Goal: Use online tool/utility: Utilize a website feature to perform a specific function

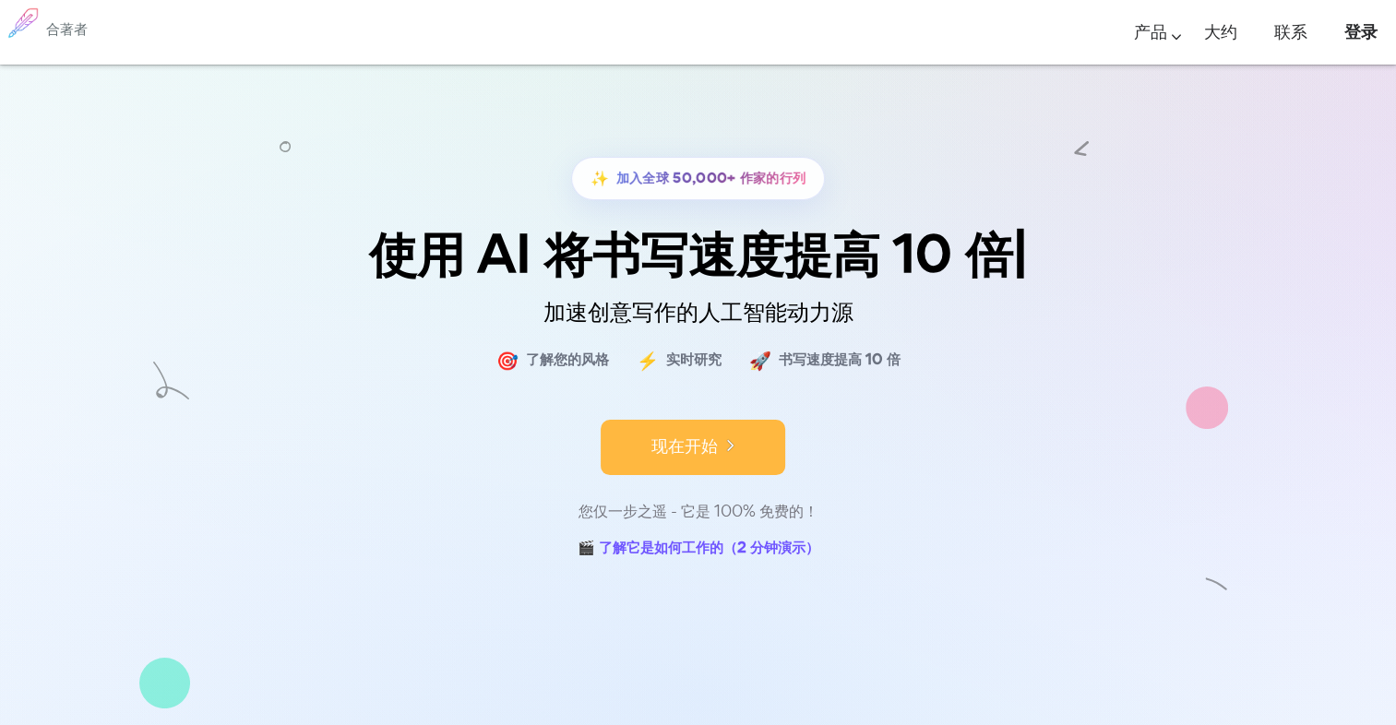
click at [700, 446] on div "现在开始" at bounding box center [698, 431] width 923 height 78
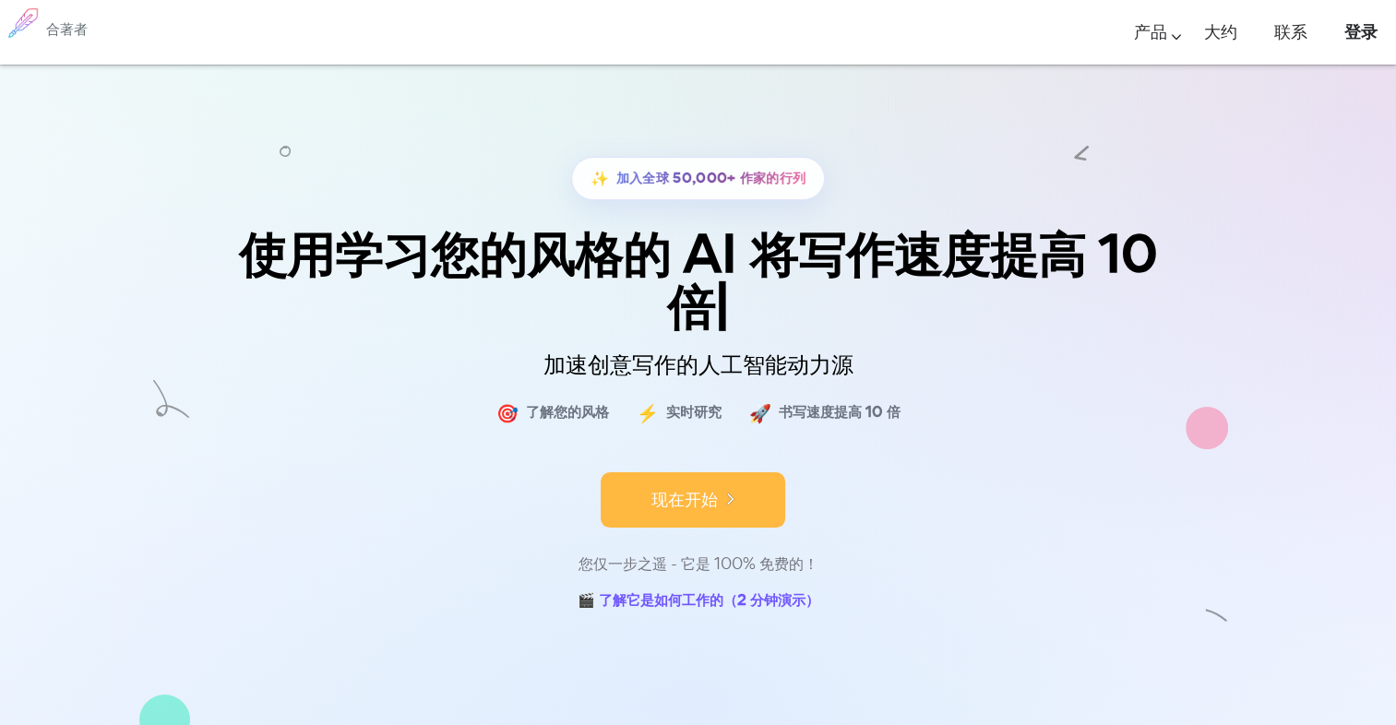
click at [699, 500] on font "现在开始" at bounding box center [685, 499] width 66 height 25
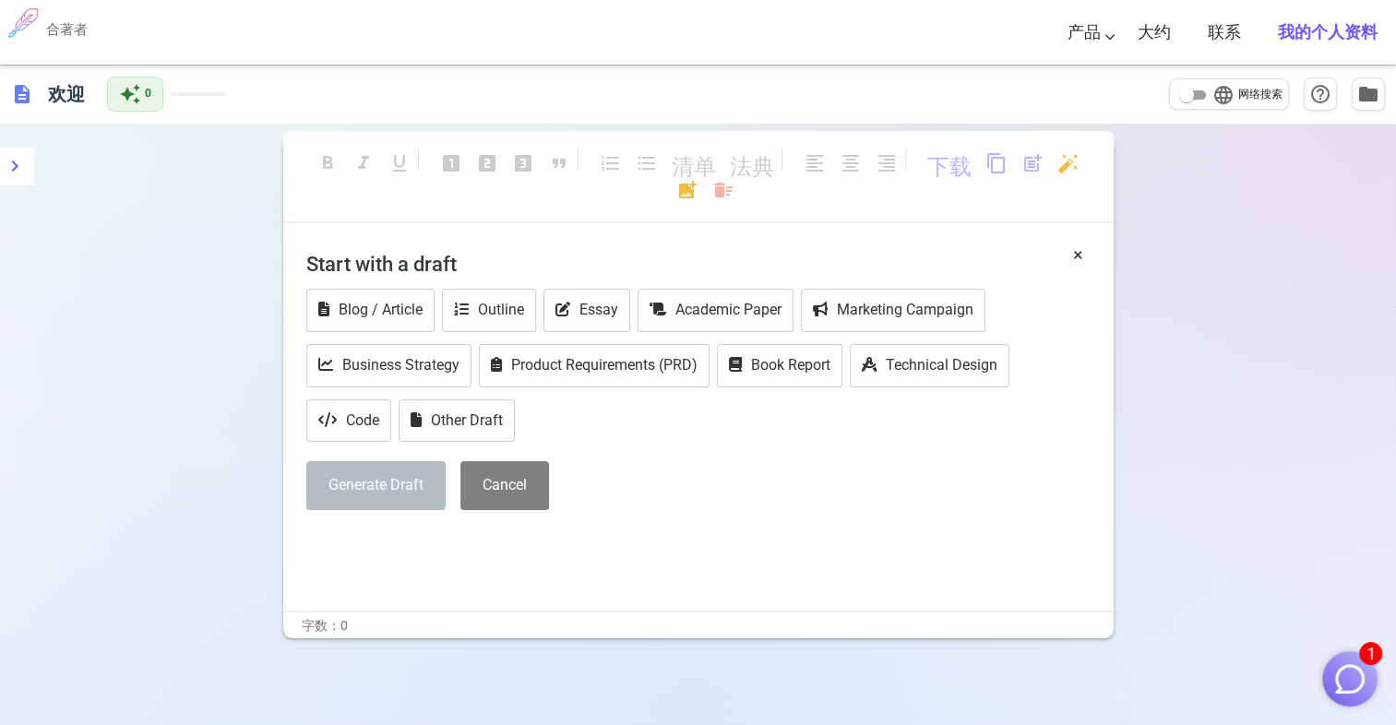
click at [439, 199] on div "format_bold format_italic format_underlined looks_one looks_two looks_3 format_…" at bounding box center [698, 186] width 831 height 76
click at [379, 301] on button "Blog / Article" at bounding box center [370, 310] width 128 height 43
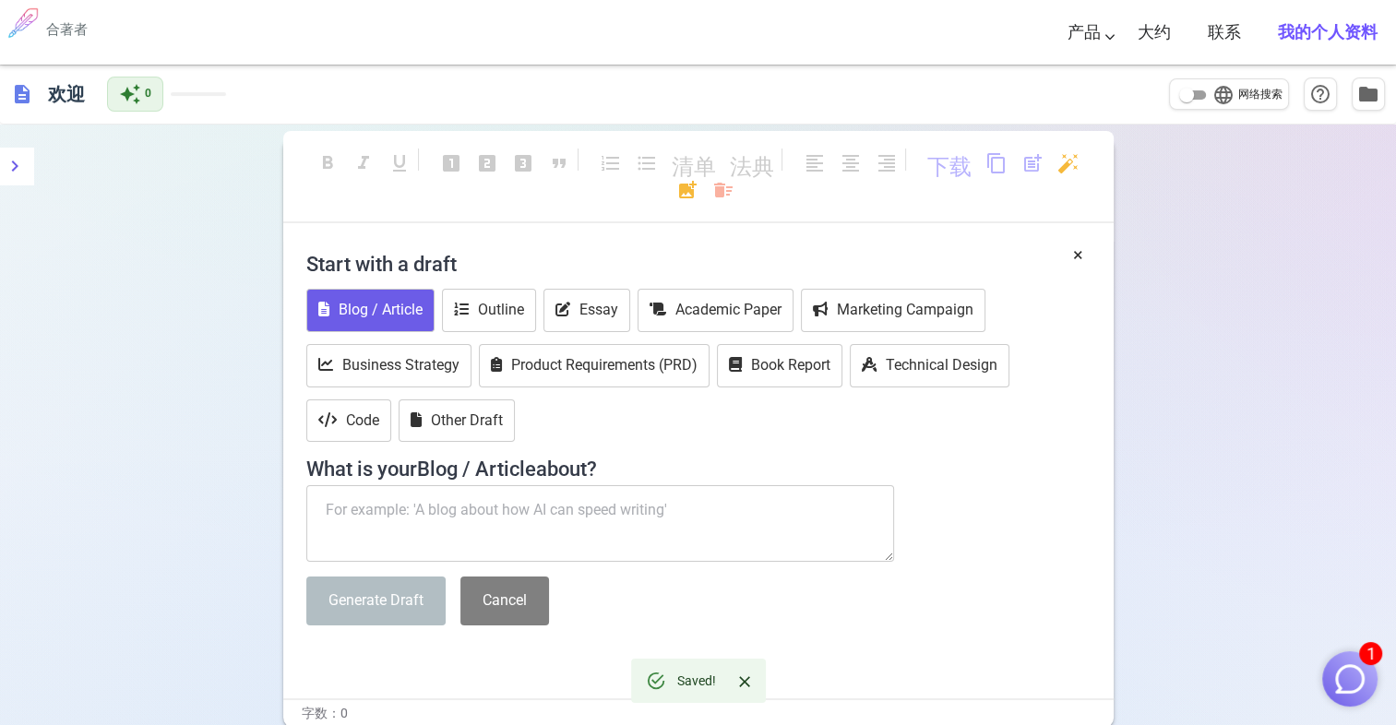
click at [380, 516] on textarea at bounding box center [600, 524] width 589 height 78
click at [1203, 100] on input "language 网络搜索" at bounding box center [1187, 95] width 66 height 22
checkbox input "true"
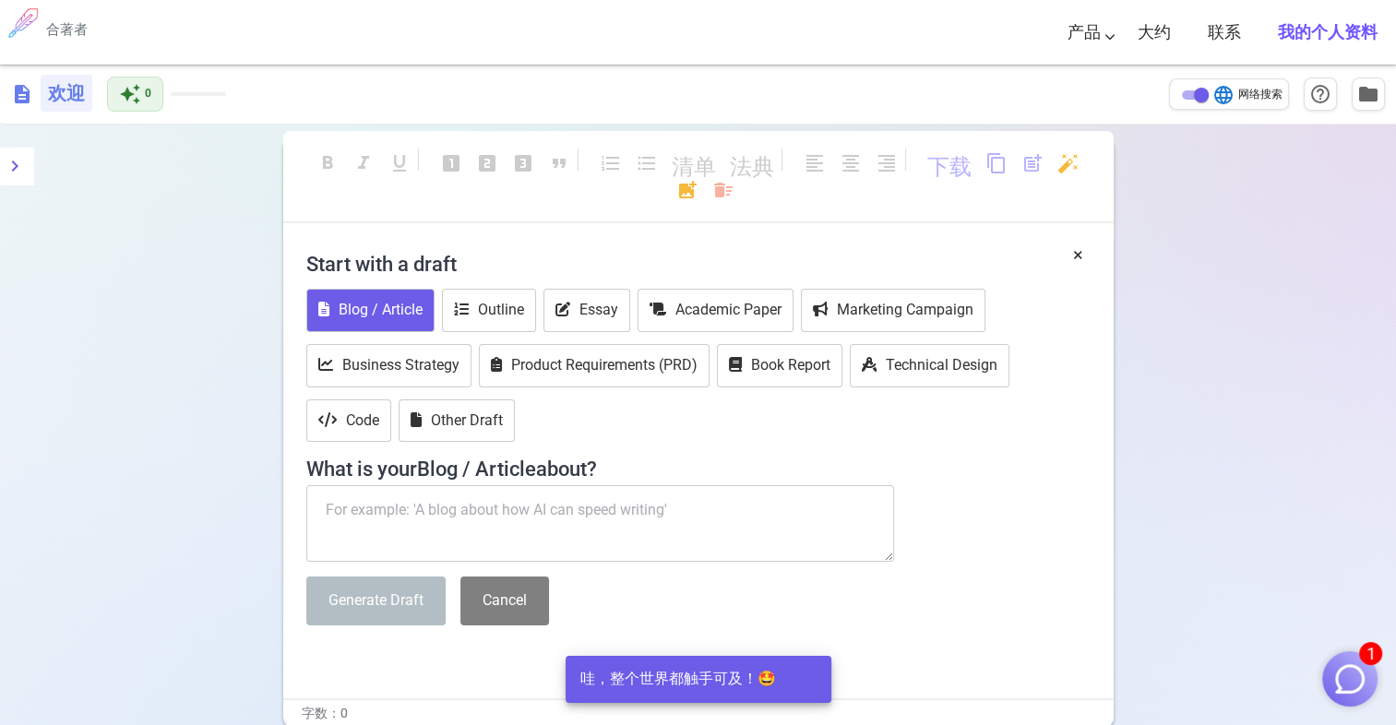
click at [59, 101] on h6 "欢迎" at bounding box center [67, 93] width 52 height 37
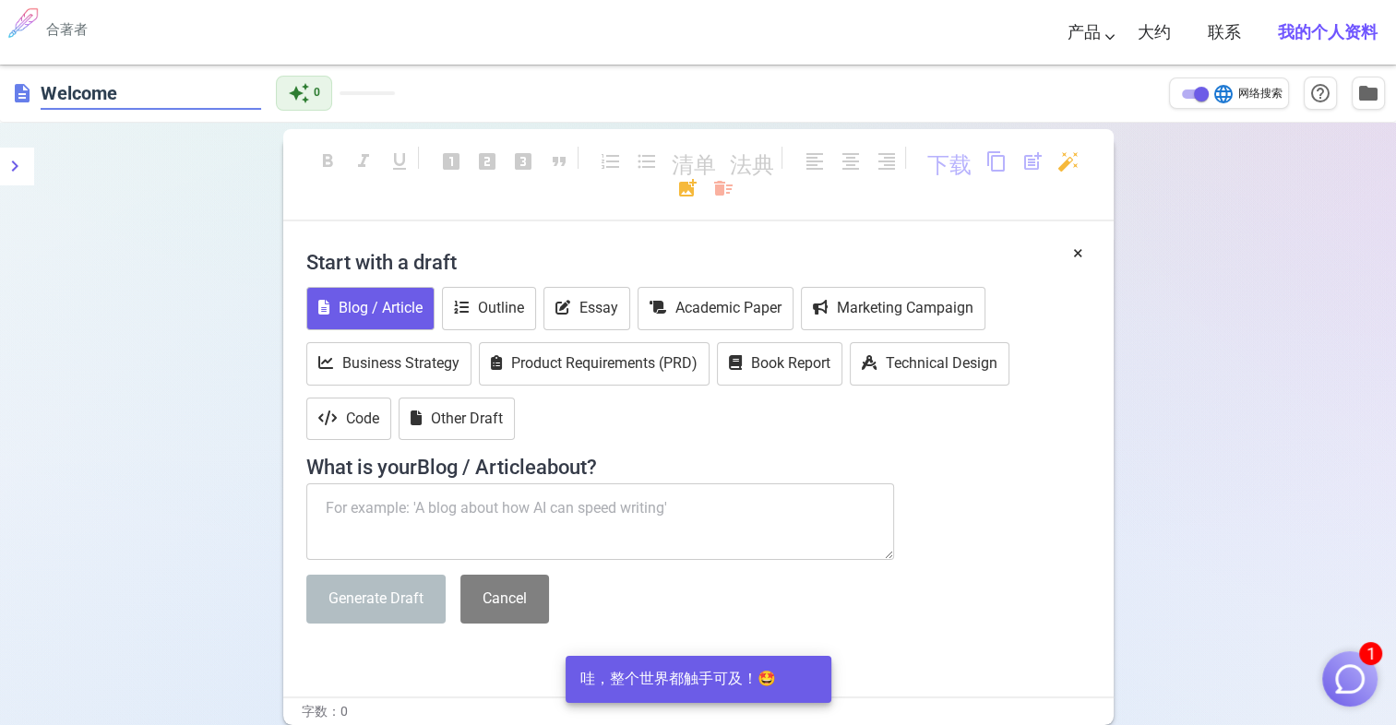
click at [25, 95] on span "description" at bounding box center [22, 93] width 22 height 22
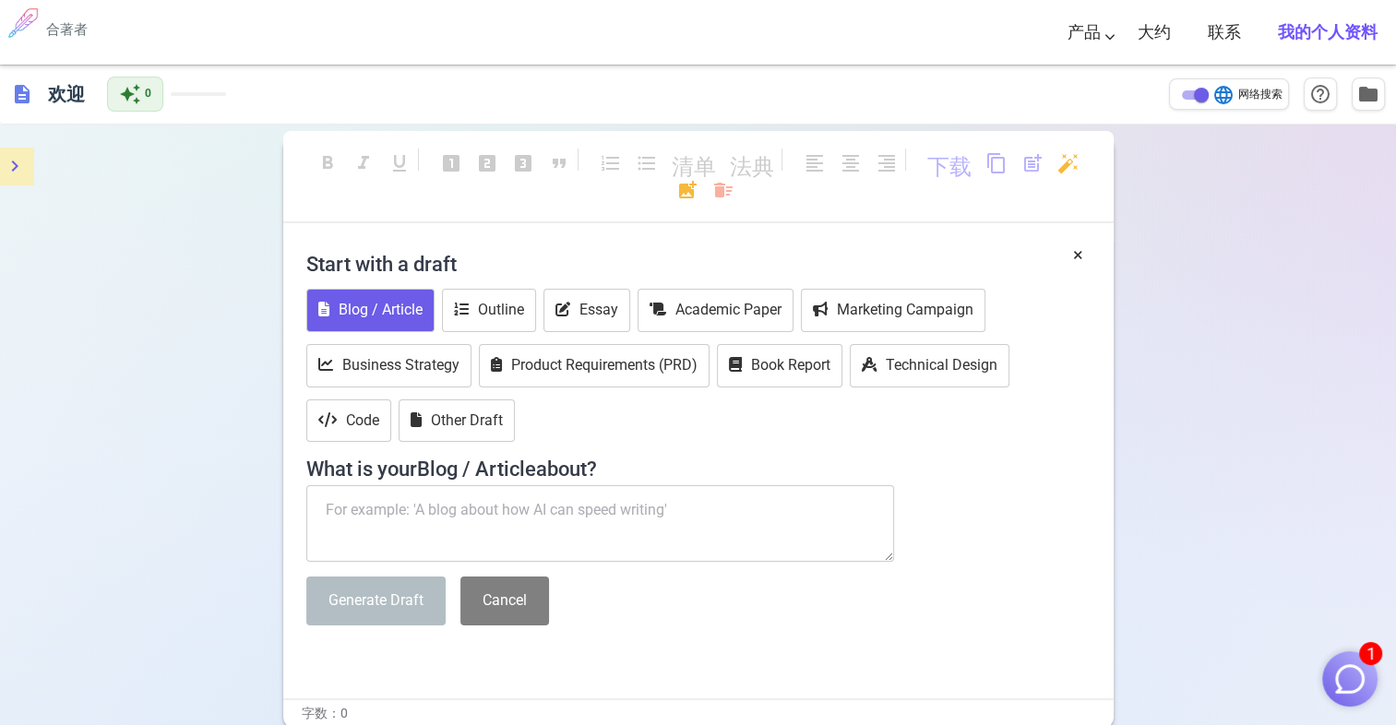
click at [26, 164] on button "菜单" at bounding box center [14, 166] width 37 height 37
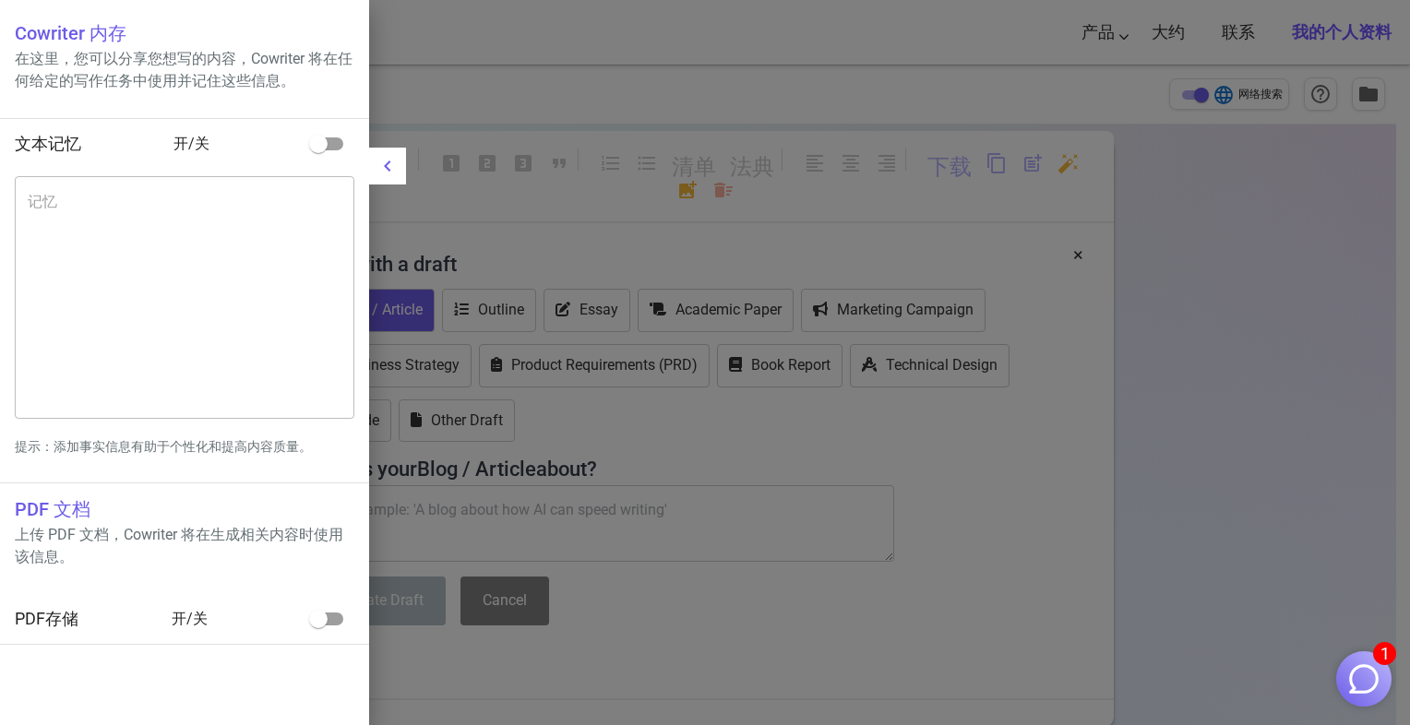
click at [639, 161] on div at bounding box center [705, 362] width 1410 height 725
